Goal: Complete application form

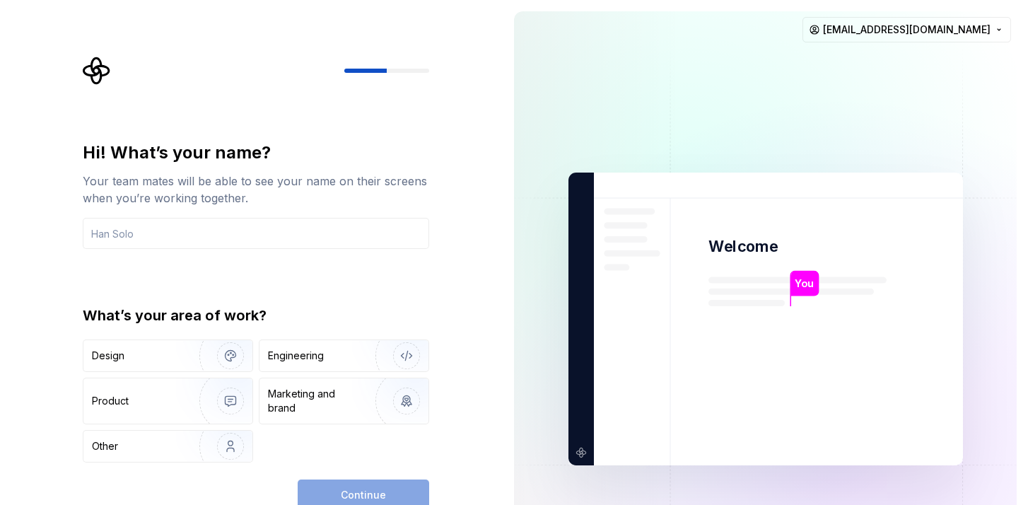
click at [388, 484] on div "Continue" at bounding box center [364, 494] width 132 height 31
click at [380, 493] on div "Continue" at bounding box center [364, 494] width 132 height 31
click at [237, 243] on input "text" at bounding box center [256, 233] width 346 height 31
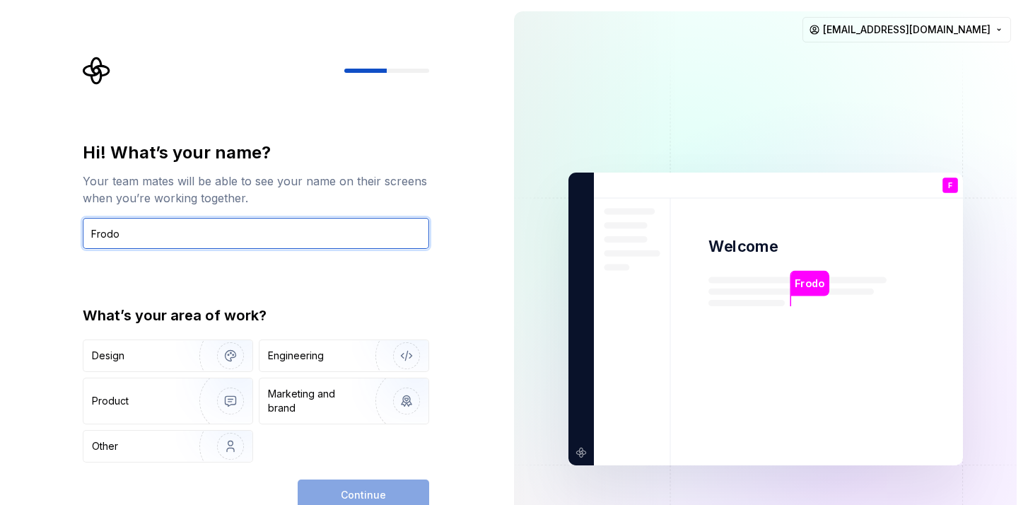
type input "Frodo"
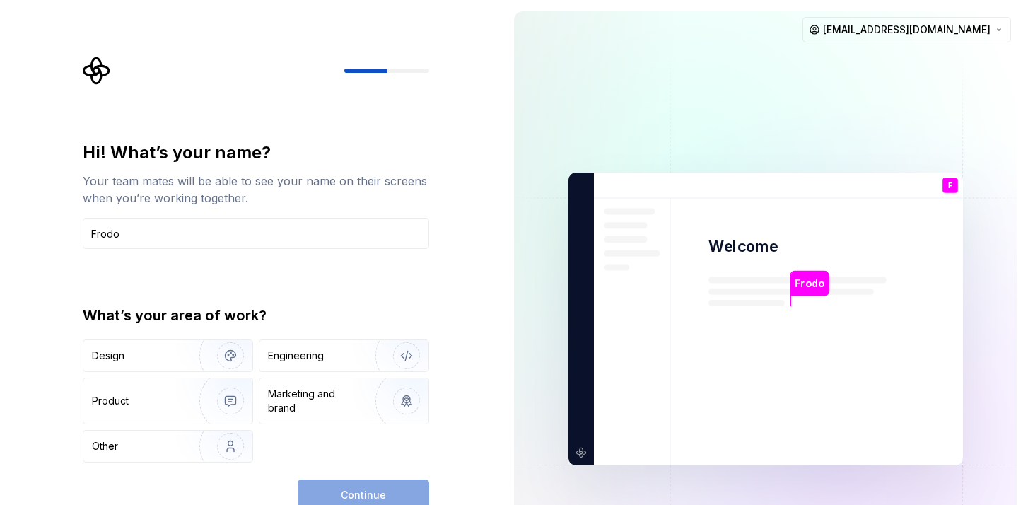
click at [362, 496] on div "Continue" at bounding box center [364, 494] width 132 height 31
click at [366, 494] on div "Continue" at bounding box center [364, 494] width 132 height 31
click at [375, 274] on div "Hi! What’s your name? Your team mates will be able to see your name on their sc…" at bounding box center [256, 301] width 346 height 321
click at [150, 436] on div "Other" at bounding box center [167, 446] width 169 height 31
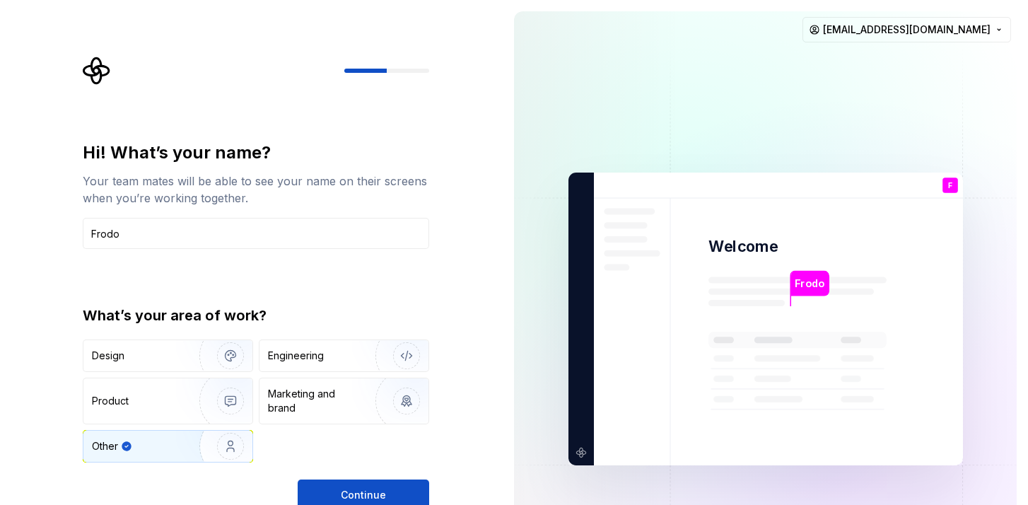
click at [358, 484] on button "Continue" at bounding box center [364, 494] width 132 height 31
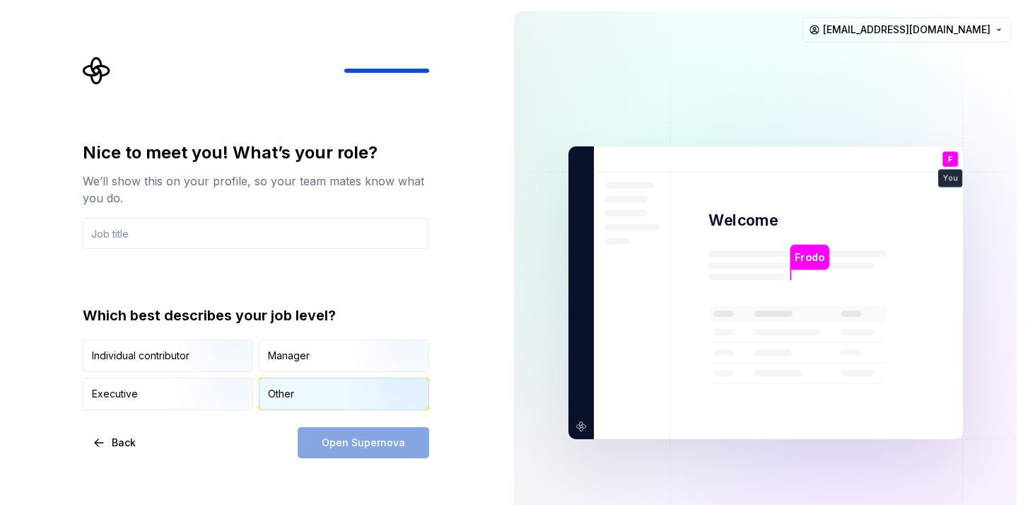
click at [274, 392] on div "Other" at bounding box center [281, 394] width 26 height 14
click at [197, 228] on input "text" at bounding box center [256, 233] width 346 height 31
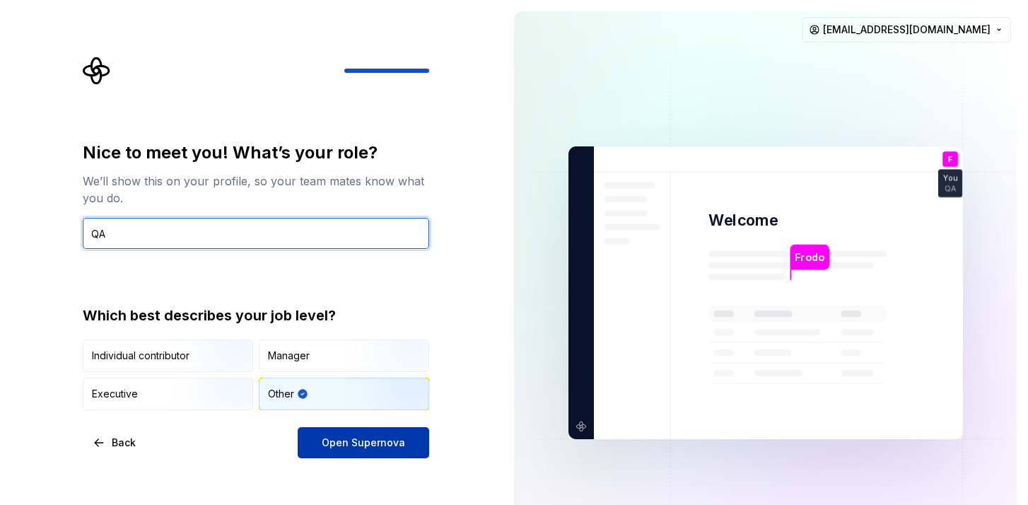
type input "QA"
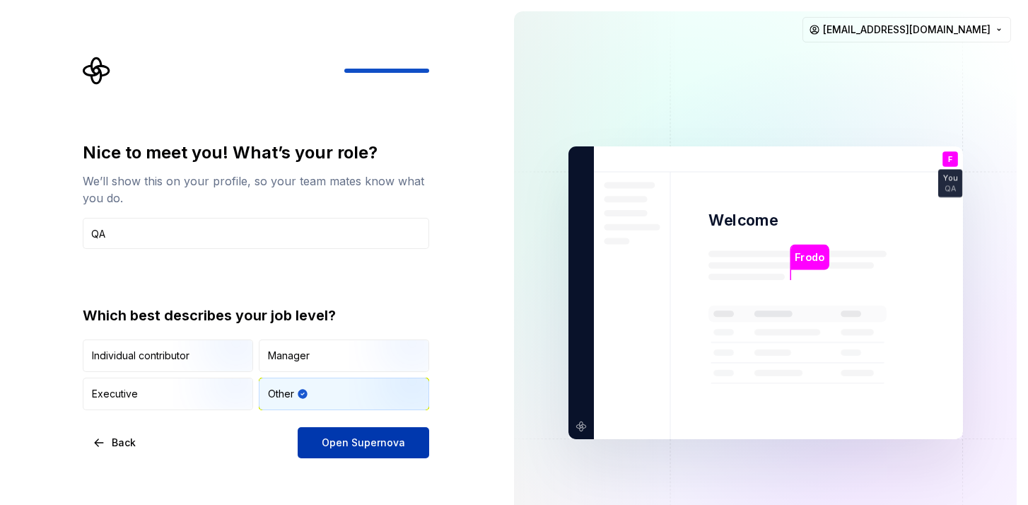
click at [385, 442] on span "Open Supernova" at bounding box center [363, 443] width 83 height 14
